Goal: Navigation & Orientation: Find specific page/section

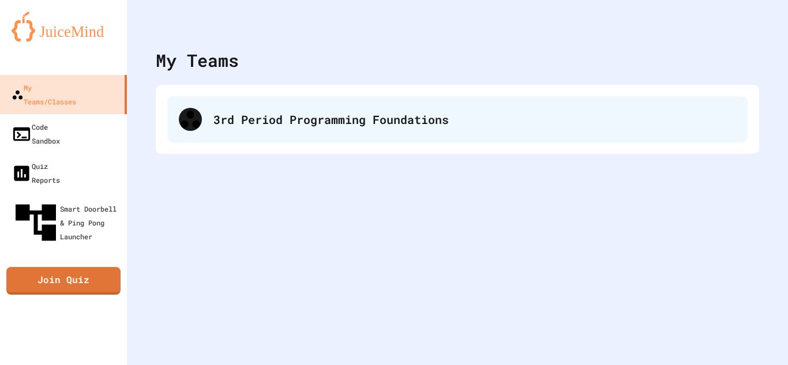
click at [403, 138] on div "3rd Period Programming Foundations" at bounding box center [457, 119] width 581 height 46
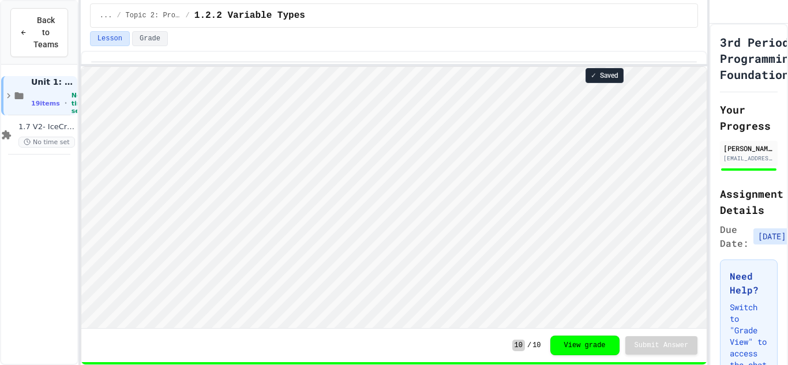
scroll to position [1, 0]
click at [29, 127] on span "1.7 V2- IceCream Machine Project" at bounding box center [46, 127] width 57 height 10
